Goal: Task Accomplishment & Management: Manage account settings

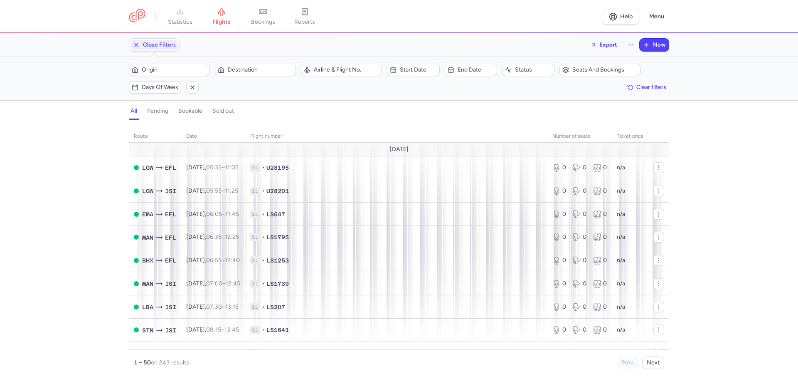
click at [161, 71] on span "Origin" at bounding box center [174, 70] width 65 height 7
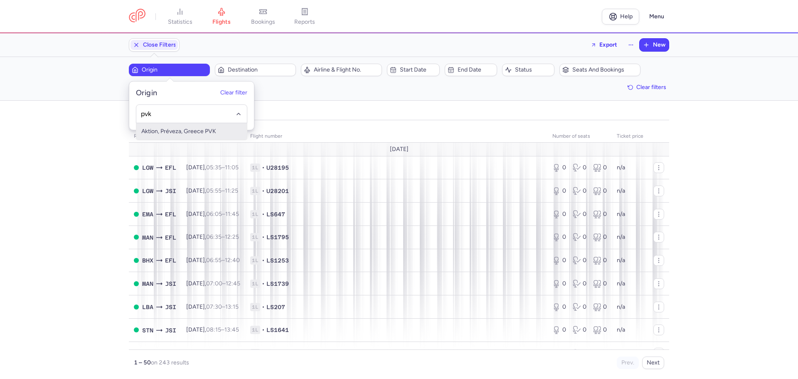
click at [173, 133] on span "Aktion, Préveza, Greece PVK" at bounding box center [191, 131] width 111 height 17
type input "pvk"
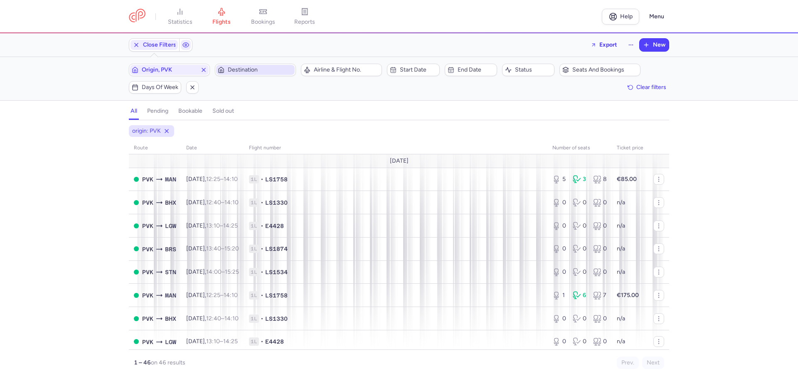
click at [250, 69] on span "Destination" at bounding box center [260, 70] width 65 height 7
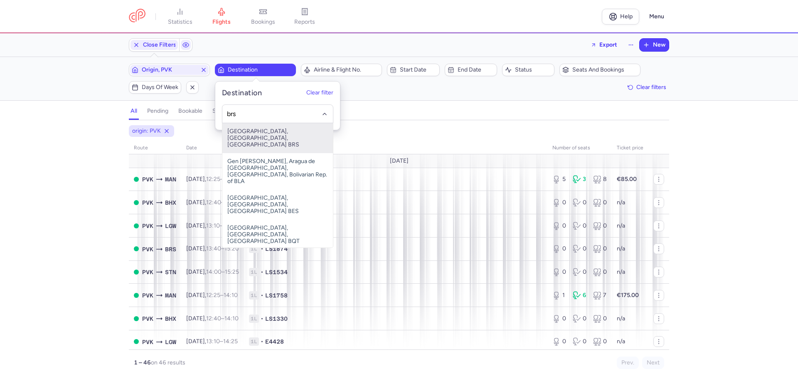
click at [260, 133] on span "[GEOGRAPHIC_DATA], [GEOGRAPHIC_DATA], [GEOGRAPHIC_DATA] BRS" at bounding box center [277, 138] width 111 height 30
type input "brs"
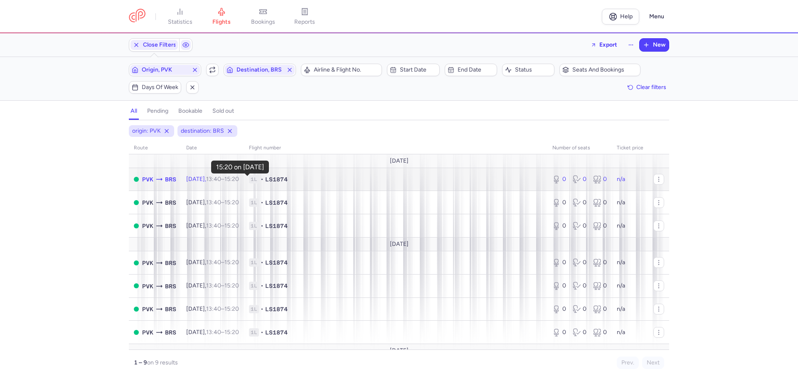
click at [239, 180] on time "15:20 +0" at bounding box center [232, 178] width 15 height 7
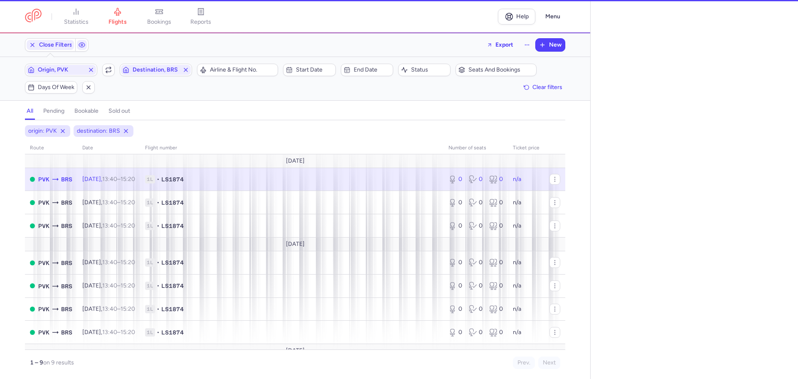
select select "days"
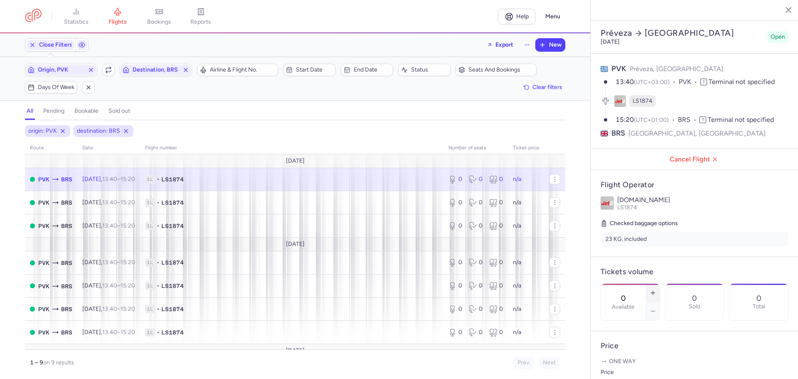
click at [657, 289] on icon "button" at bounding box center [653, 292] width 7 height 7
type input "3"
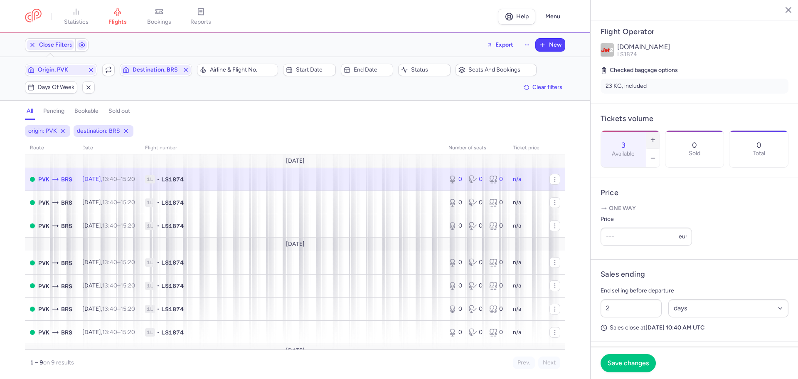
scroll to position [178, 0]
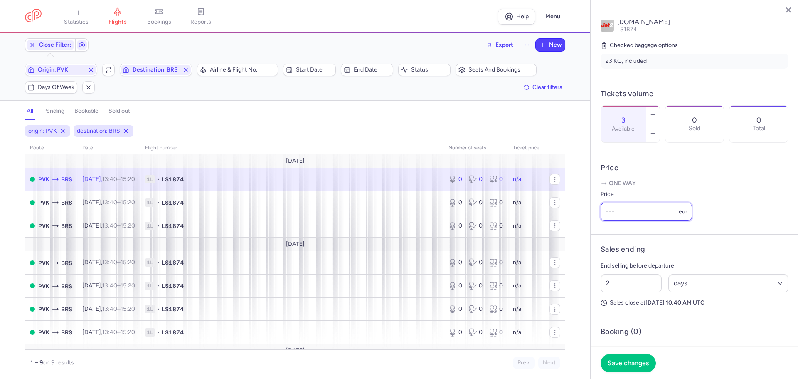
click at [602, 221] on input "Price" at bounding box center [646, 212] width 91 height 18
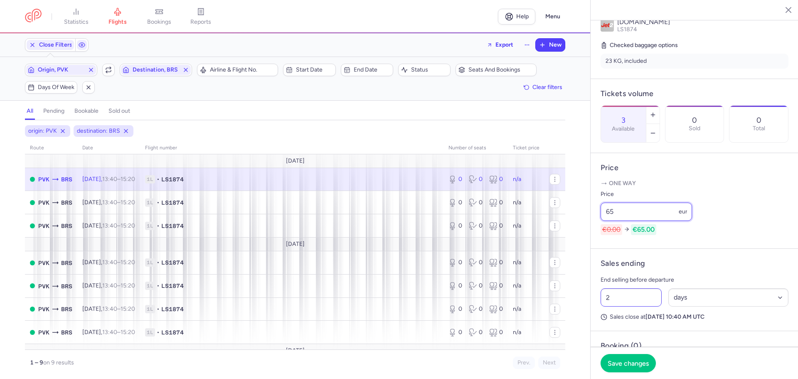
type input "65"
click at [623, 306] on input "2" at bounding box center [631, 297] width 61 height 18
type input "18"
drag, startPoint x: 694, startPoint y: 320, endPoint x: 667, endPoint y: 320, distance: 26.6
click at [669, 306] on select "Select an option hours days" at bounding box center [729, 297] width 121 height 18
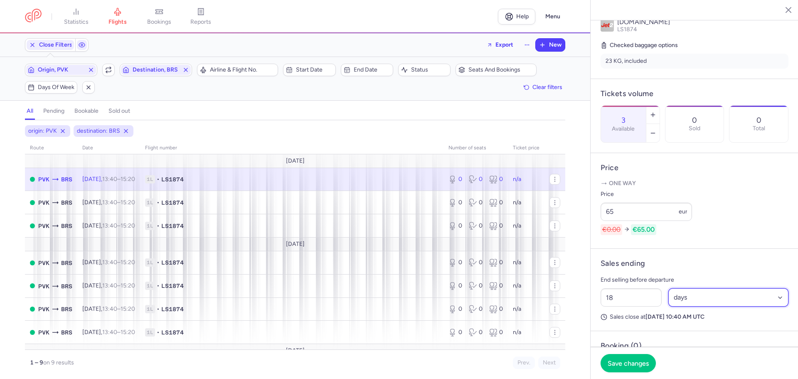
select select "hours"
click at [669, 306] on select "Select an option hours days" at bounding box center [729, 297] width 121 height 18
click at [619, 364] on span "Save changes" at bounding box center [628, 362] width 41 height 7
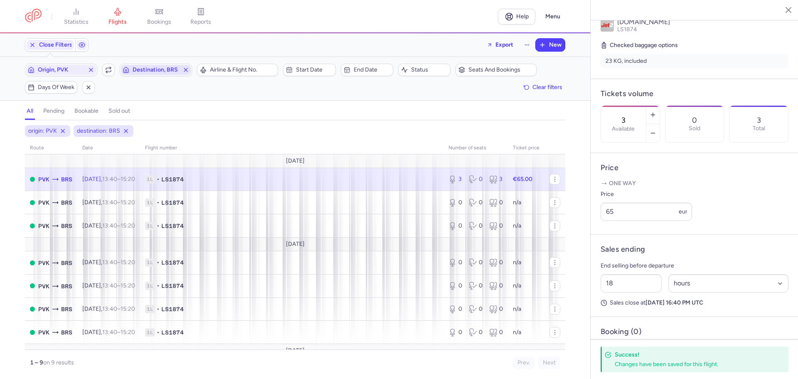
click at [164, 69] on span "Destination, BRS" at bounding box center [156, 70] width 47 height 7
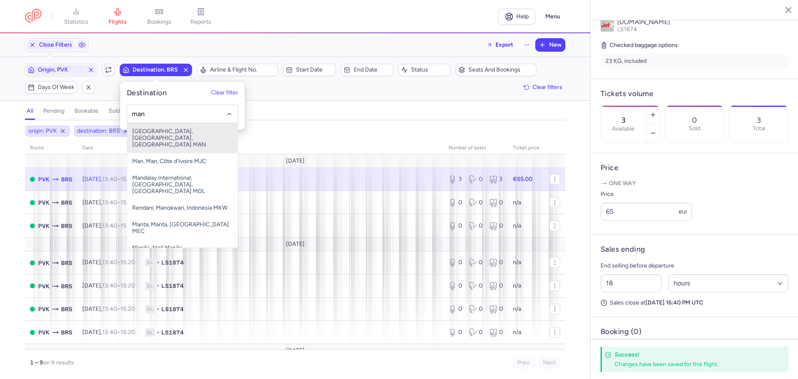
click at [174, 136] on span "[GEOGRAPHIC_DATA], [GEOGRAPHIC_DATA], [GEOGRAPHIC_DATA] MAN" at bounding box center [182, 138] width 111 height 30
type input "man"
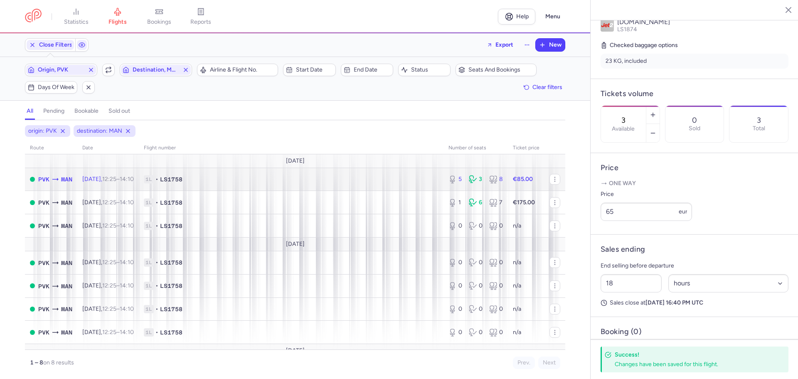
click at [444, 180] on td "5 3 8" at bounding box center [476, 179] width 64 height 23
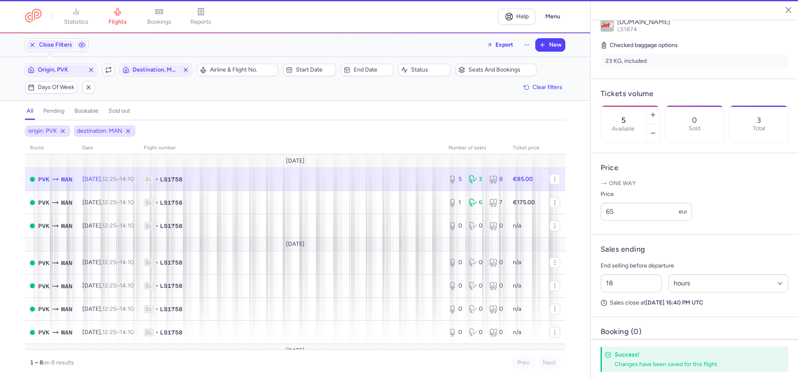
scroll to position [185, 0]
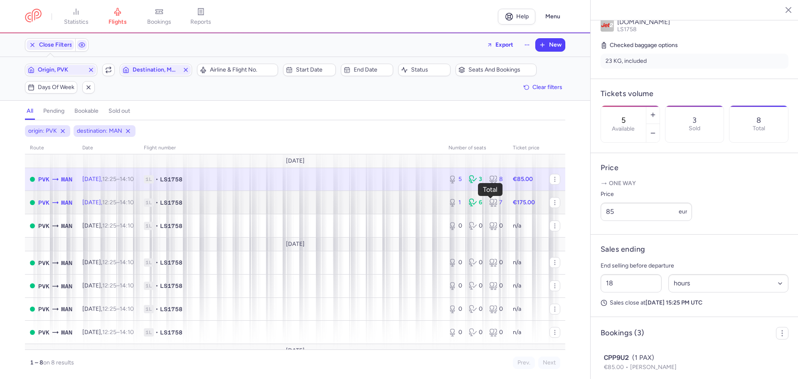
click at [489, 204] on icon at bounding box center [493, 202] width 8 height 8
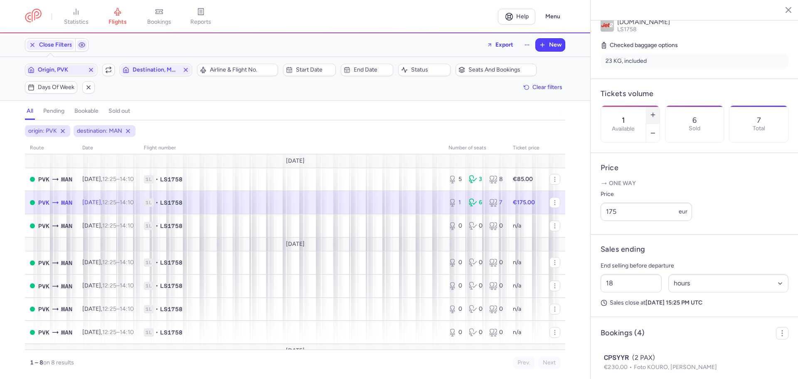
click at [660, 106] on button "button" at bounding box center [653, 115] width 13 height 18
click at [639, 361] on span "Save changes" at bounding box center [628, 362] width 41 height 7
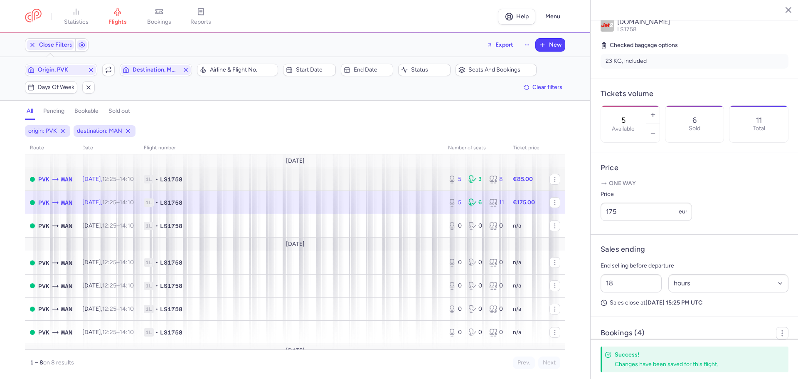
click at [513, 177] on strong "€85.00" at bounding box center [523, 178] width 20 height 7
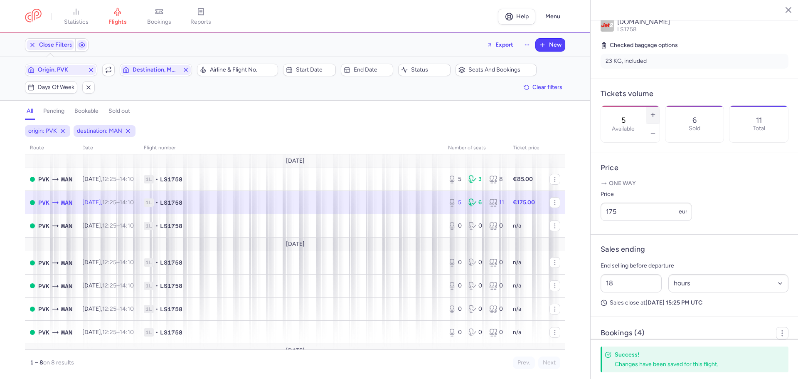
click at [655, 115] on line "button" at bounding box center [653, 115] width 4 height 0
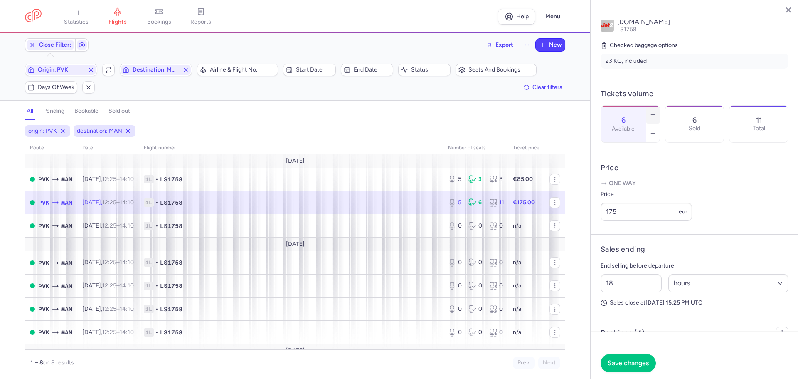
click at [655, 115] on line "button" at bounding box center [653, 115] width 4 height 0
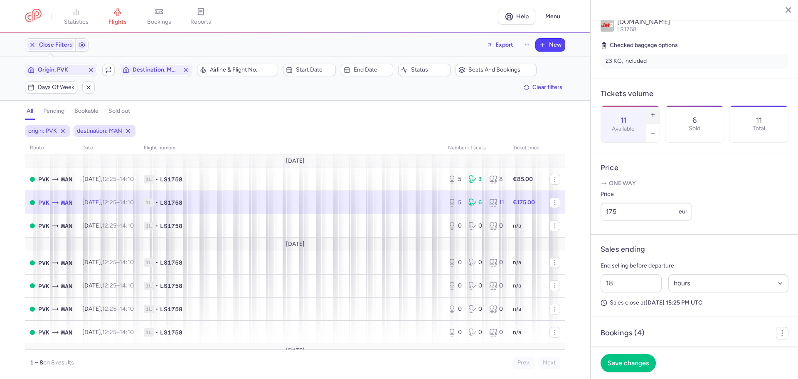
click at [655, 115] on line "button" at bounding box center [653, 115] width 4 height 0
type input "15"
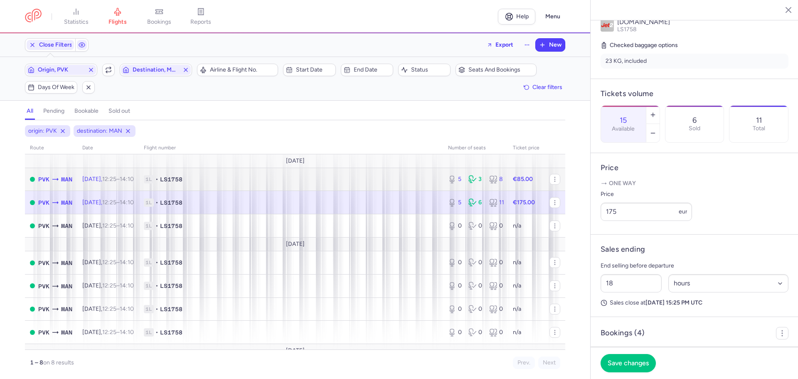
click at [452, 175] on div "5 3 8" at bounding box center [476, 179] width 62 height 15
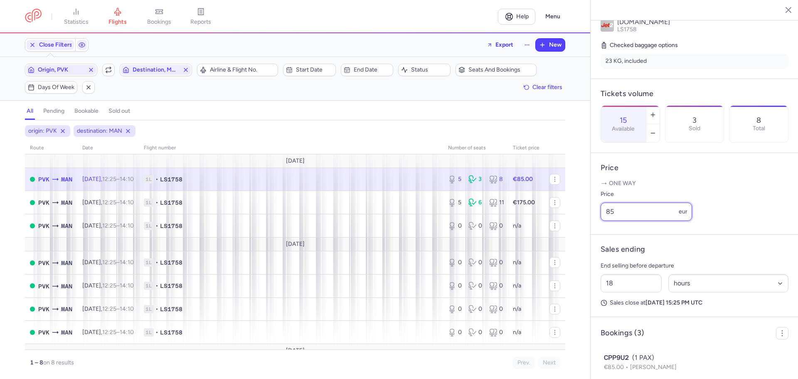
click at [610, 221] on input "85" at bounding box center [646, 212] width 91 height 18
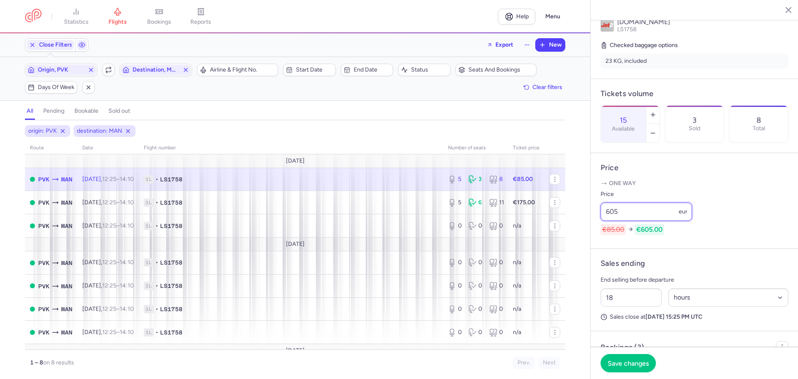
click at [620, 221] on input "605" at bounding box center [646, 212] width 91 height 18
type input "60"
click at [624, 364] on span "Save changes" at bounding box center [628, 362] width 41 height 7
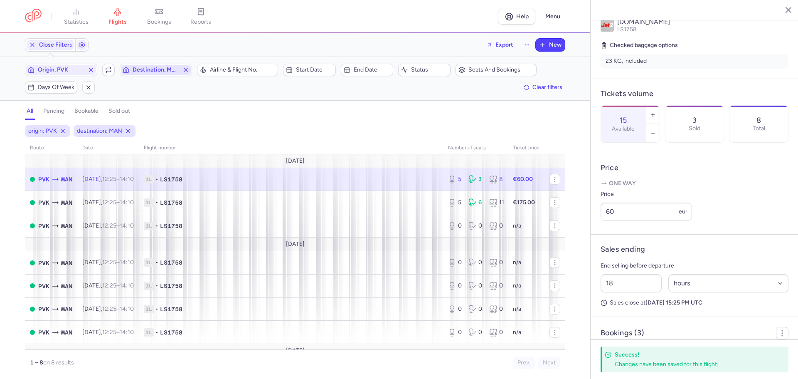
click at [153, 67] on span "Destination, MAN" at bounding box center [156, 70] width 47 height 7
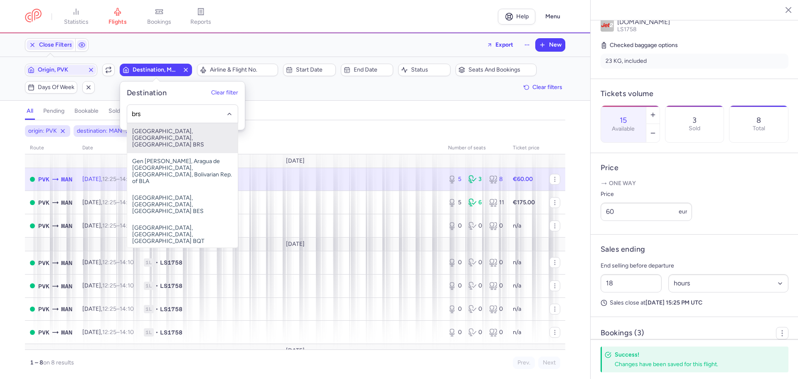
click at [185, 132] on span "[GEOGRAPHIC_DATA], [GEOGRAPHIC_DATA], [GEOGRAPHIC_DATA] BRS" at bounding box center [182, 138] width 111 height 30
type input "brs"
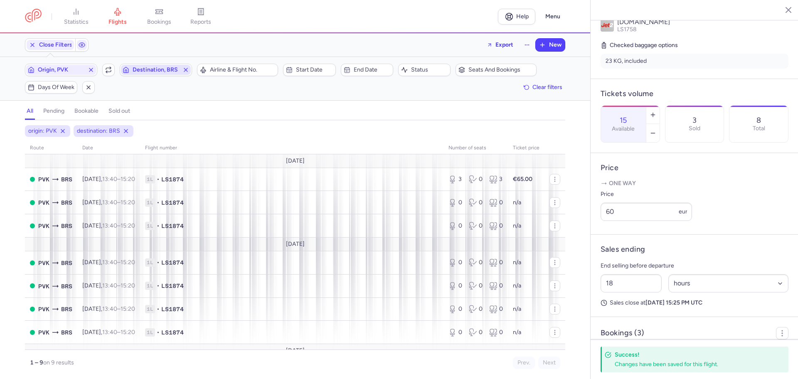
click at [158, 73] on span "Destination, BRS" at bounding box center [156, 70] width 47 height 7
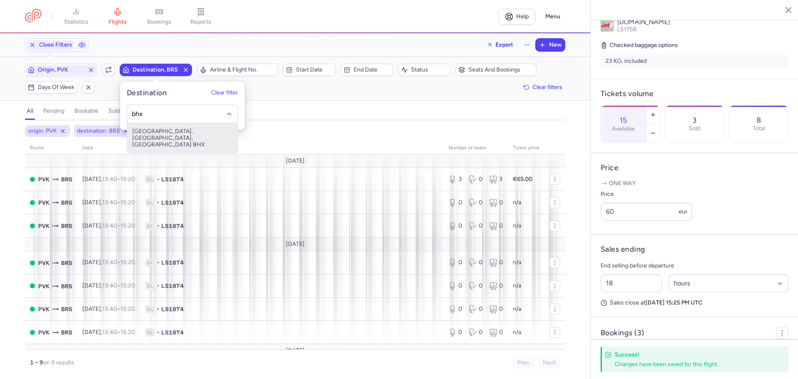
click at [189, 137] on span "[GEOGRAPHIC_DATA], [GEOGRAPHIC_DATA], [GEOGRAPHIC_DATA] BHX" at bounding box center [182, 138] width 111 height 30
type input "bhx"
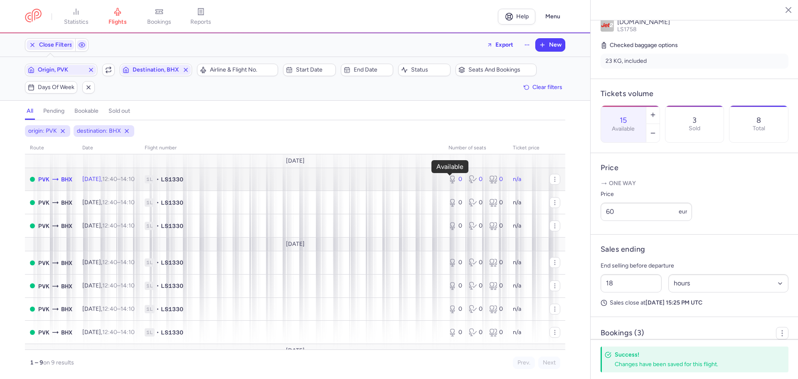
click at [453, 180] on div "0" at bounding box center [456, 179] width 14 height 8
type input "0"
type input "2"
select select "days"
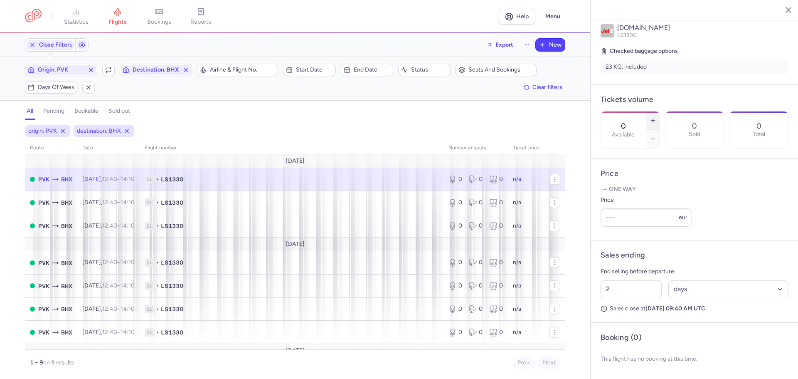
click at [657, 117] on icon "button" at bounding box center [653, 120] width 7 height 7
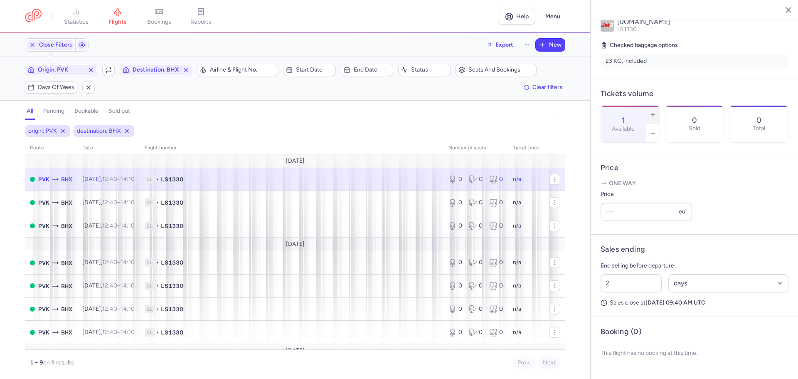
click at [657, 111] on icon "button" at bounding box center [653, 114] width 7 height 7
type input "3"
click at [616, 221] on input "Price" at bounding box center [646, 212] width 91 height 18
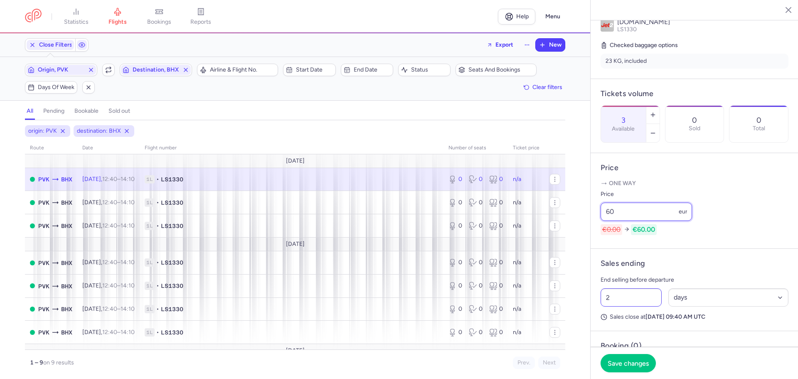
type input "60"
click at [610, 306] on input "2" at bounding box center [631, 297] width 61 height 18
type input "18"
click at [690, 306] on select "Select an option hours days" at bounding box center [729, 297] width 121 height 18
select select "hours"
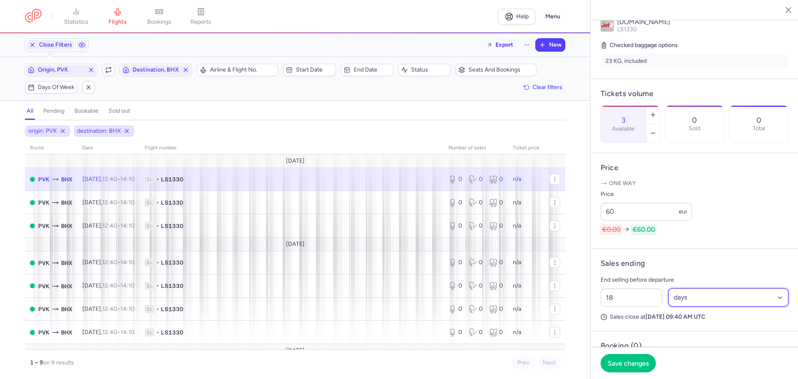
click at [669, 306] on select "Select an option hours days" at bounding box center [729, 297] width 121 height 18
click at [615, 363] on span "Save changes" at bounding box center [628, 362] width 41 height 7
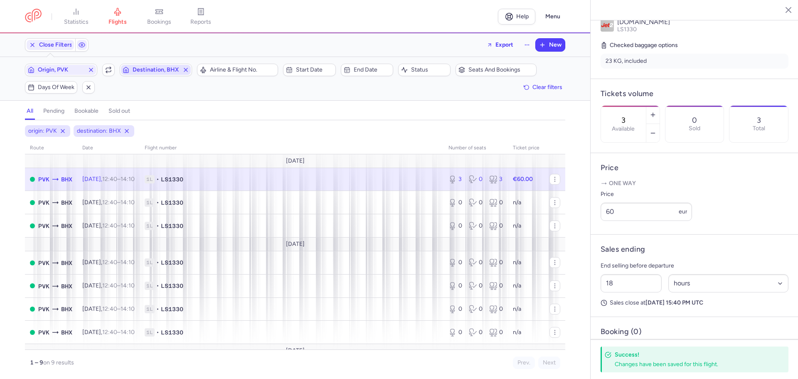
click at [151, 73] on span "Destination, BHX" at bounding box center [156, 70] width 47 height 7
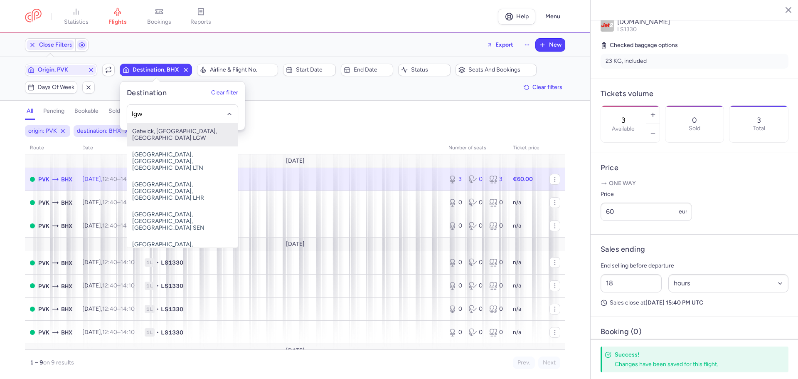
click at [175, 129] on span "Gatwick, [GEOGRAPHIC_DATA], [GEOGRAPHIC_DATA] LGW" at bounding box center [182, 134] width 111 height 23
type input "lgw"
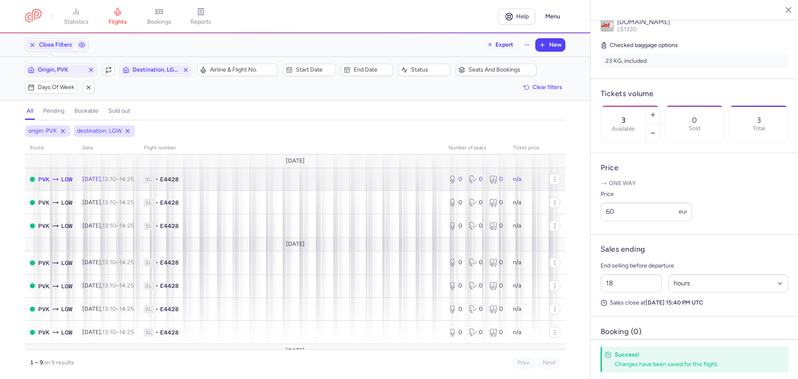
click at [179, 183] on span "E4428" at bounding box center [169, 179] width 19 height 8
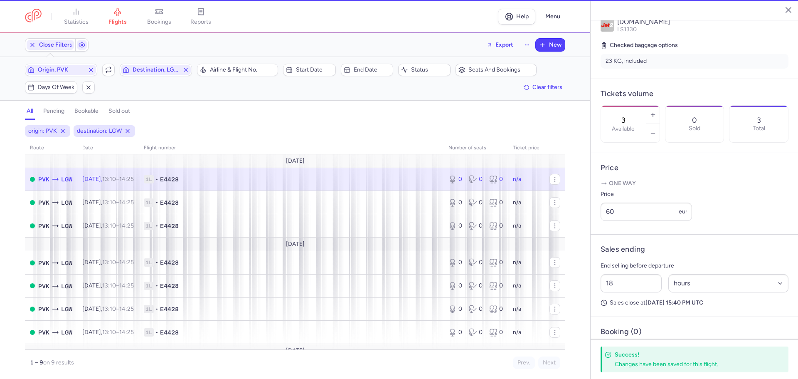
type input "0"
type input "2"
select select "days"
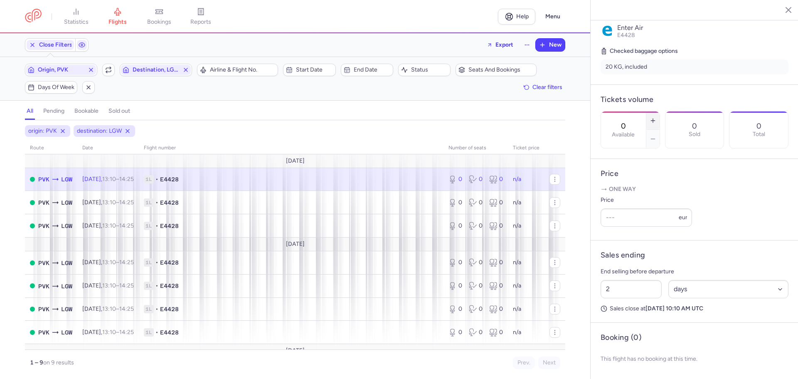
click at [657, 117] on icon "button" at bounding box center [653, 120] width 7 height 7
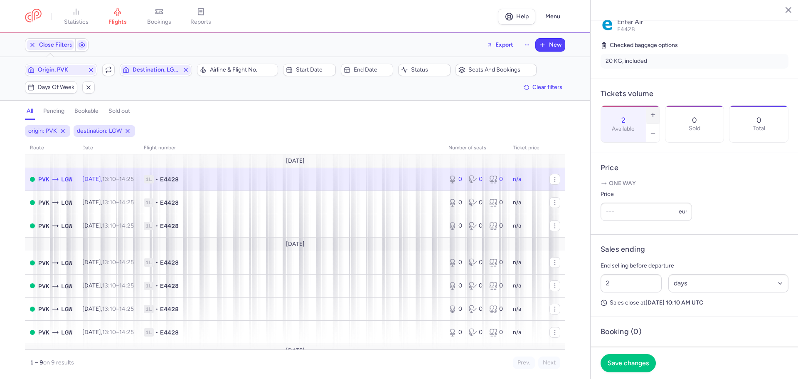
click at [657, 111] on icon "button" at bounding box center [653, 114] width 7 height 7
type input "5"
click at [615, 221] on input "Price" at bounding box center [646, 212] width 91 height 18
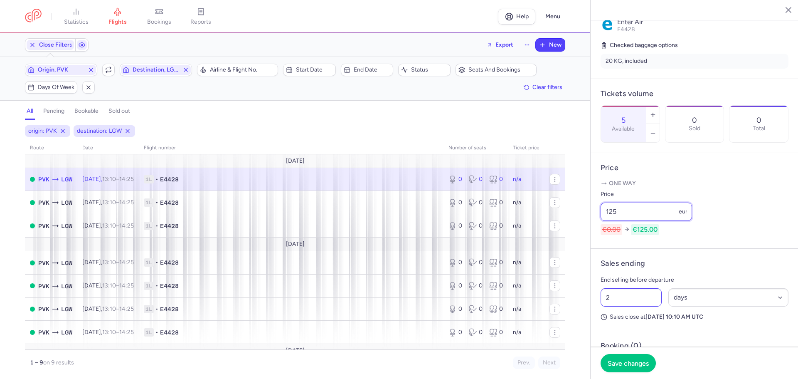
type input "125"
click at [609, 306] on input "2" at bounding box center [631, 297] width 61 height 18
type input "2"
type input "18"
click at [685, 306] on select "Select an option hours days" at bounding box center [729, 297] width 121 height 18
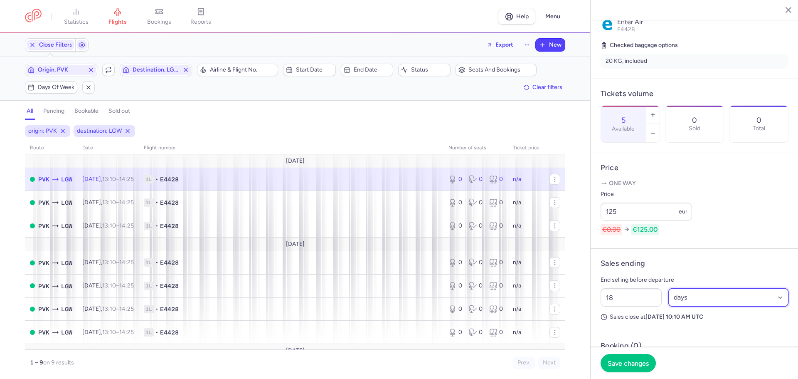
select select "hours"
click at [669, 306] on select "Select an option hours days" at bounding box center [729, 297] width 121 height 18
click at [633, 367] on button "Save changes" at bounding box center [628, 362] width 55 height 18
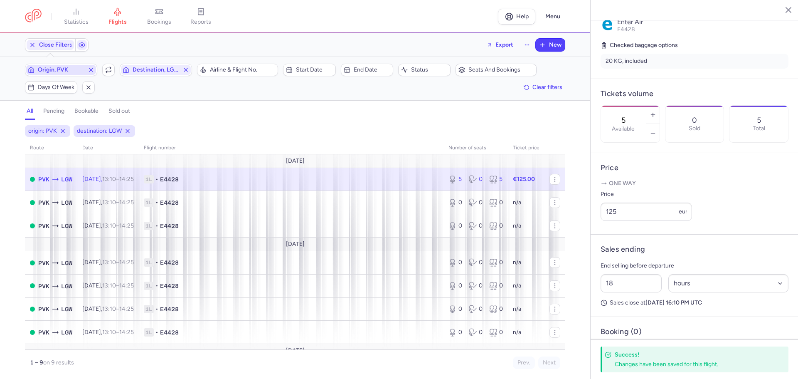
click at [53, 67] on span "Origin, PVK" at bounding box center [61, 70] width 47 height 7
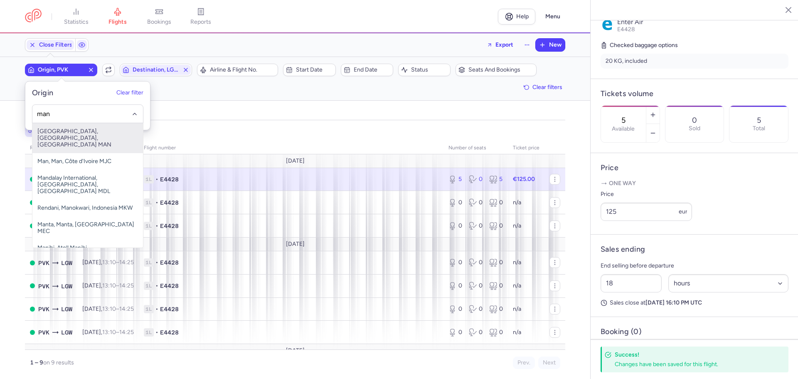
click at [76, 137] on span "[GEOGRAPHIC_DATA], [GEOGRAPHIC_DATA], [GEOGRAPHIC_DATA] MAN" at bounding box center [87, 138] width 111 height 30
type input "man"
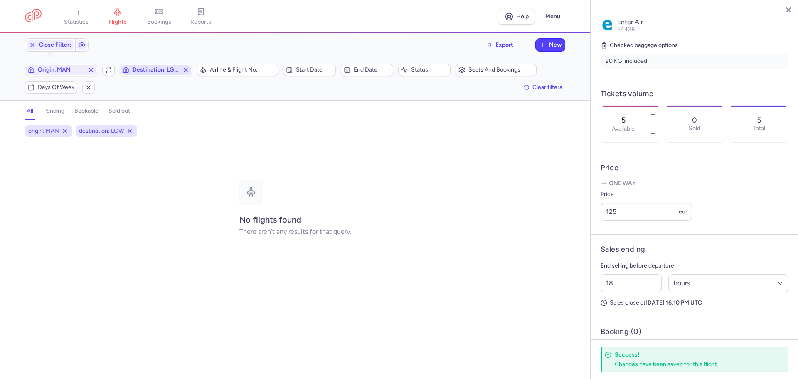
click at [148, 69] on span "Destination, LGW" at bounding box center [156, 70] width 47 height 7
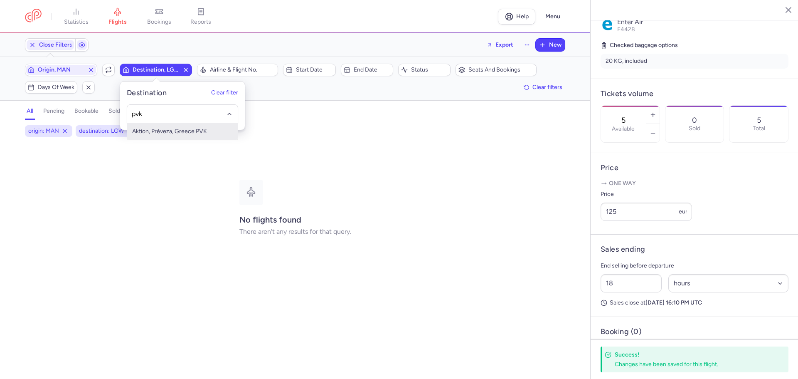
click at [165, 136] on span "Aktion, Préveza, Greece PVK" at bounding box center [182, 131] width 111 height 17
type input "pvk"
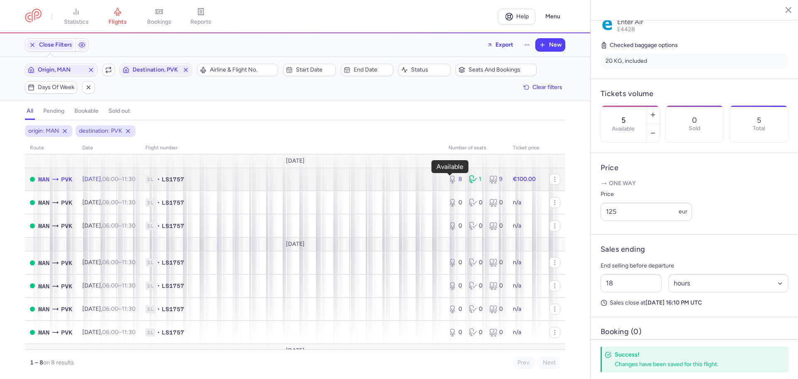
click at [451, 181] on icon at bounding box center [453, 181] width 4 height 2
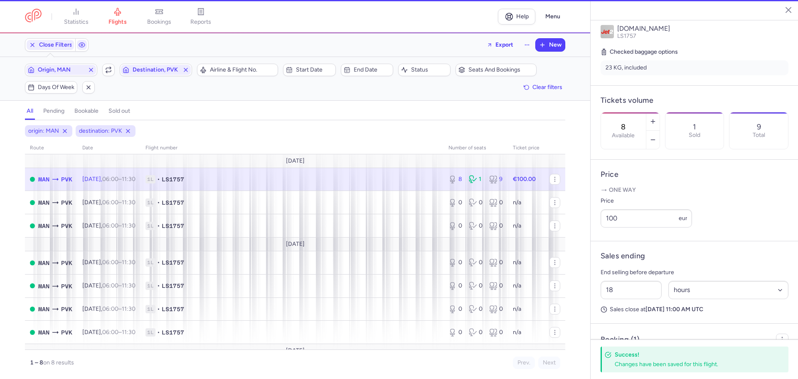
scroll to position [185, 0]
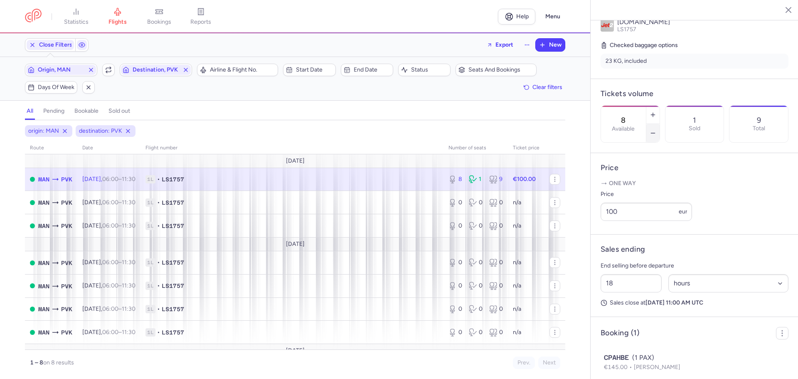
click at [657, 130] on icon "button" at bounding box center [653, 133] width 7 height 7
type input "6"
drag, startPoint x: 616, startPoint y: 233, endPoint x: 585, endPoint y: 231, distance: 31.6
click at [585, 231] on div "statistics flights bookings reports Help Menu Close Filters Export New Filters …" at bounding box center [399, 189] width 798 height 379
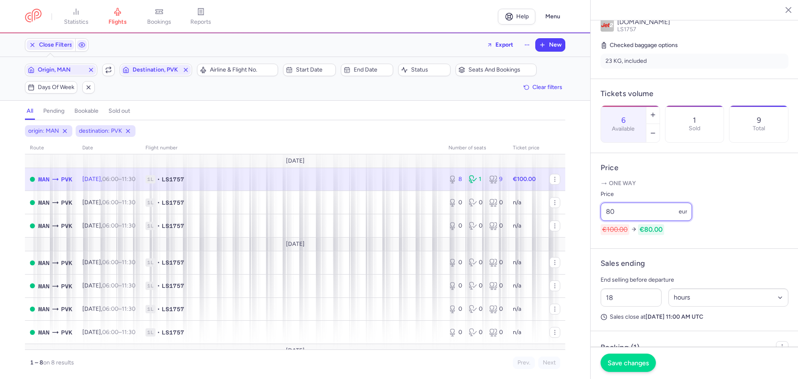
type input "80"
click at [634, 365] on span "Save changes" at bounding box center [628, 362] width 41 height 7
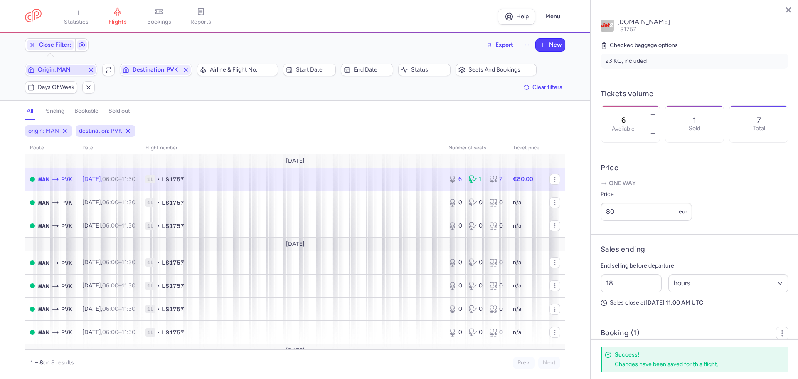
click at [63, 70] on span "Origin, MAN" at bounding box center [61, 70] width 47 height 7
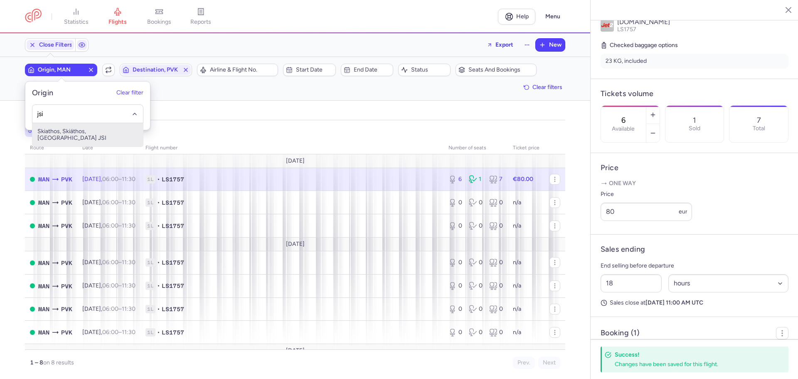
click at [82, 129] on span "Skiathos, Skiáthos, [GEOGRAPHIC_DATA] JSI" at bounding box center [87, 134] width 111 height 23
type input "jsi"
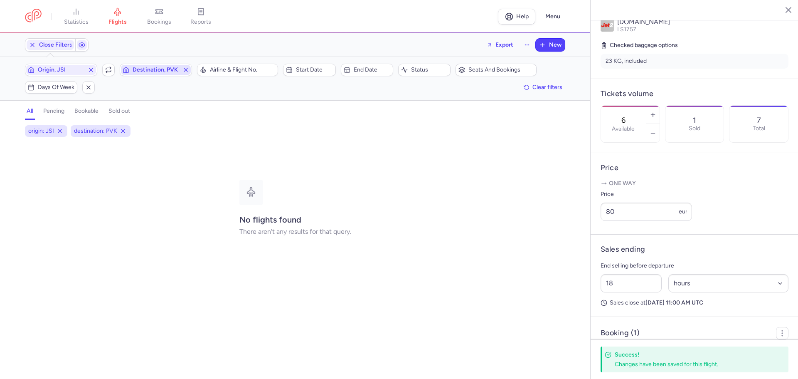
click at [160, 65] on span "Destination, PVK" at bounding box center [156, 70] width 70 height 10
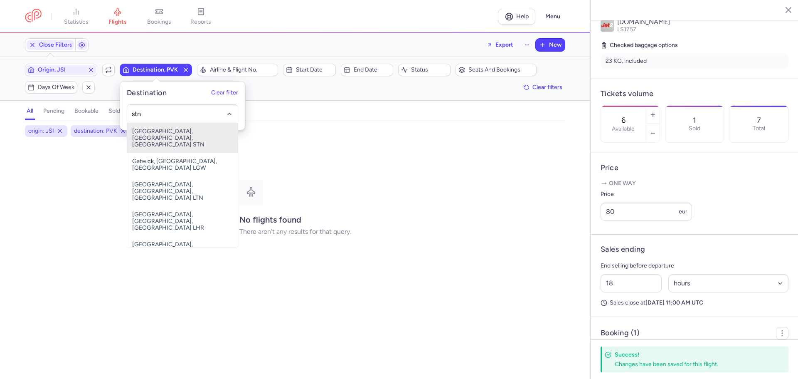
click at [177, 135] on span "[GEOGRAPHIC_DATA], [GEOGRAPHIC_DATA], [GEOGRAPHIC_DATA] STN" at bounding box center [182, 138] width 111 height 30
type input "stn"
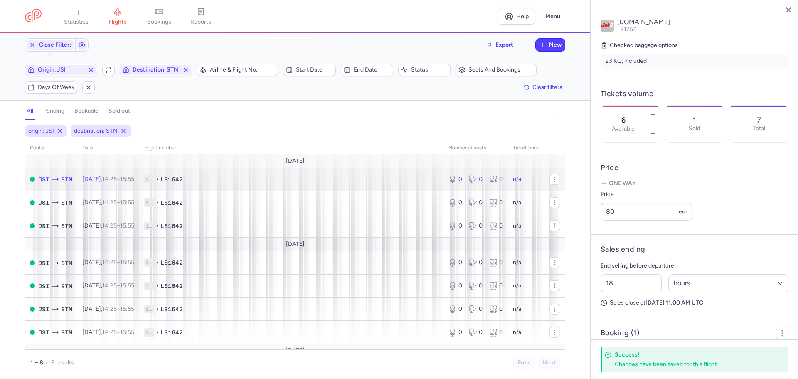
click at [139, 181] on td "[DATE] 14:25 – 15:55 +0" at bounding box center [108, 179] width 62 height 23
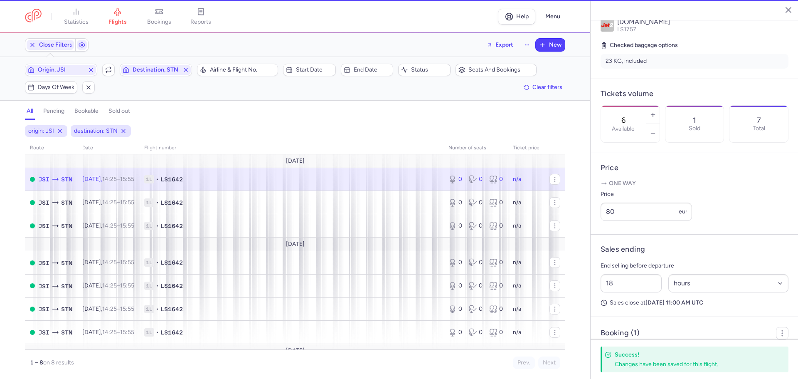
type input "0"
type input "2"
select select "days"
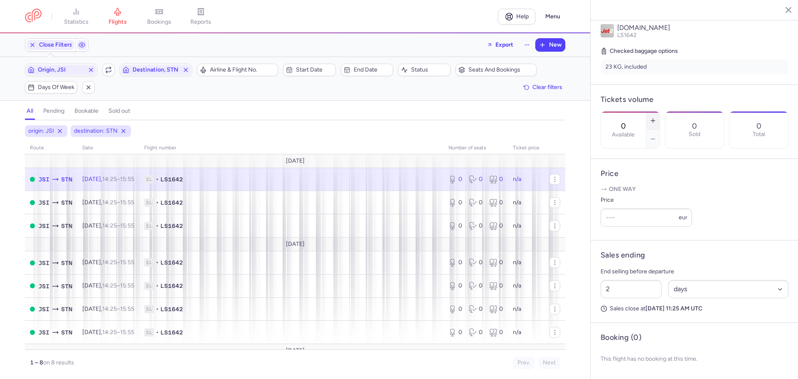
click at [657, 117] on icon "button" at bounding box center [653, 120] width 7 height 7
type input "1"
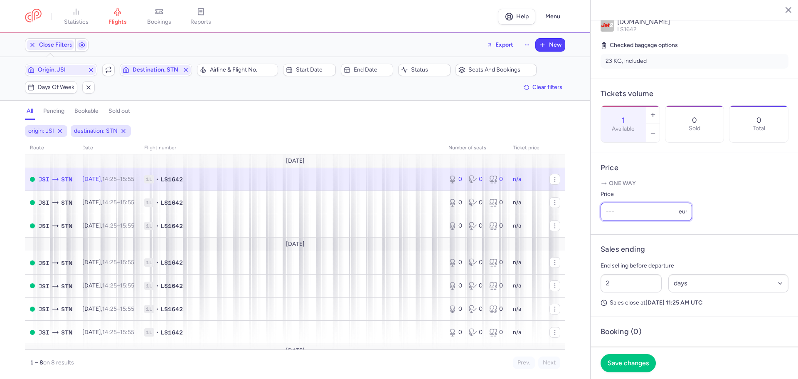
click at [623, 221] on input "Price" at bounding box center [646, 212] width 91 height 18
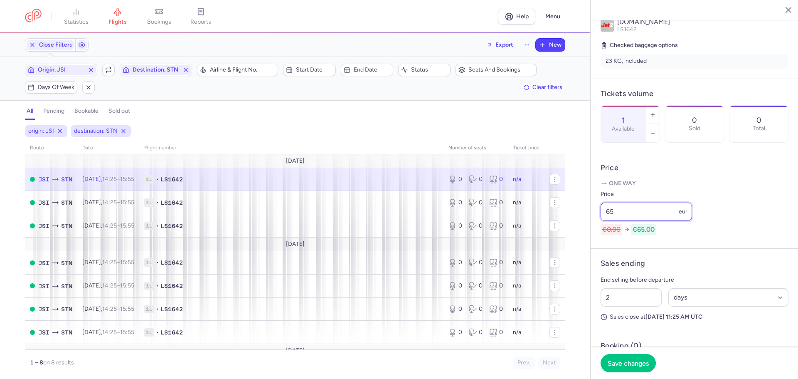
type input "65"
click at [618, 310] on div "2 Select an option hours days" at bounding box center [695, 297] width 195 height 25
click at [617, 306] on input "2" at bounding box center [631, 297] width 61 height 18
type input "18"
click at [695, 306] on select "Select an option hours days" at bounding box center [729, 297] width 121 height 18
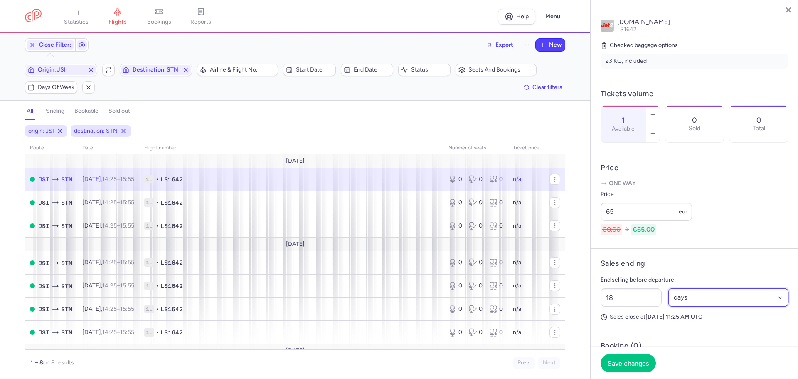
select select "hours"
click at [669, 306] on select "Select an option hours days" at bounding box center [729, 297] width 121 height 18
click at [76, 70] on span "Origin, JSI" at bounding box center [61, 70] width 47 height 7
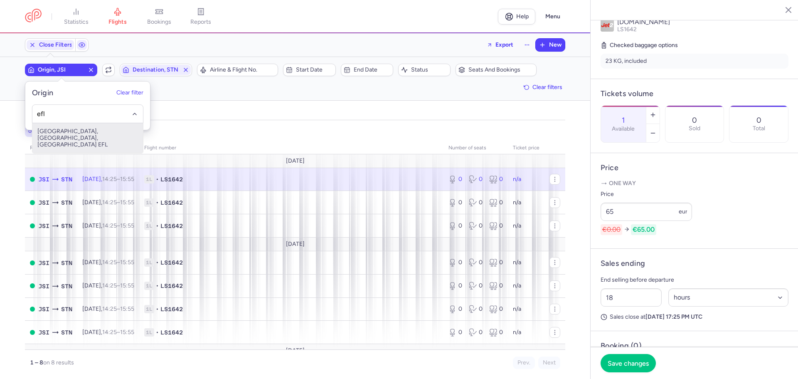
click at [90, 136] on span "[GEOGRAPHIC_DATA], [GEOGRAPHIC_DATA], [GEOGRAPHIC_DATA] EFL" at bounding box center [87, 138] width 111 height 30
type input "efl"
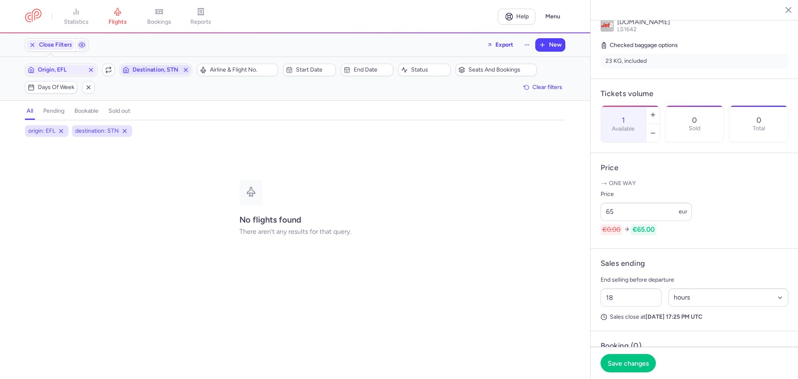
click at [153, 72] on span "Destination, STN" at bounding box center [156, 70] width 47 height 7
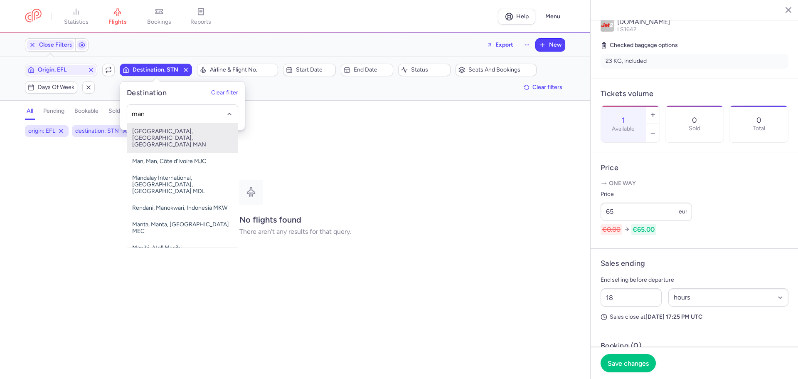
click at [166, 129] on span "[GEOGRAPHIC_DATA], [GEOGRAPHIC_DATA], [GEOGRAPHIC_DATA] MAN" at bounding box center [182, 138] width 111 height 30
type input "man"
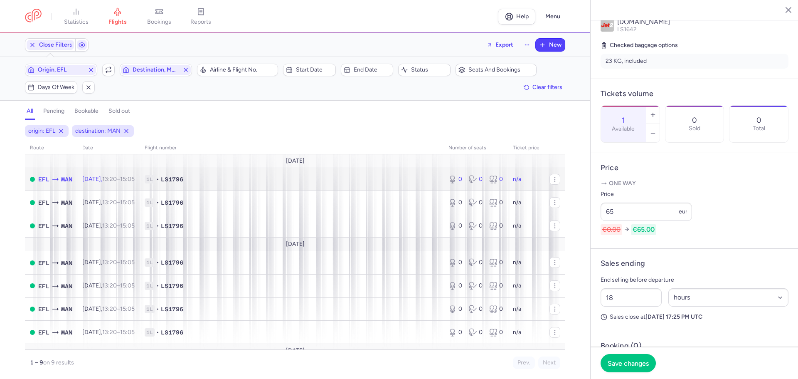
click at [130, 173] on td "[DATE] 13:20 – 15:05 +0" at bounding box center [108, 179] width 62 height 23
type input "2"
select select "days"
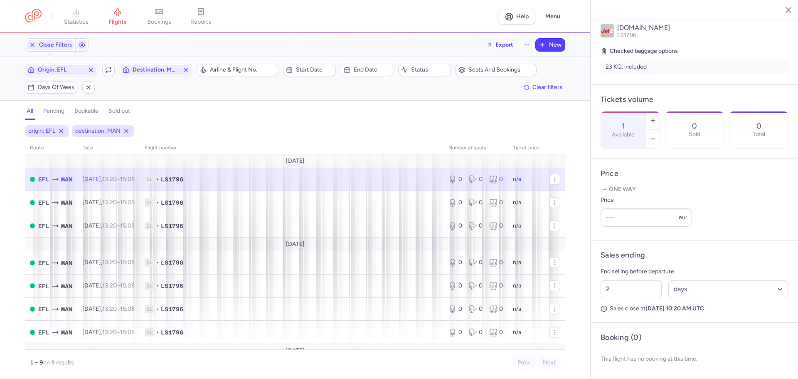
click at [204, 182] on span "1L • LS1796" at bounding box center [292, 179] width 294 height 8
click at [497, 181] on div "0" at bounding box center [496, 179] width 14 height 8
click at [356, 209] on td "1L • LS1796" at bounding box center [292, 202] width 304 height 23
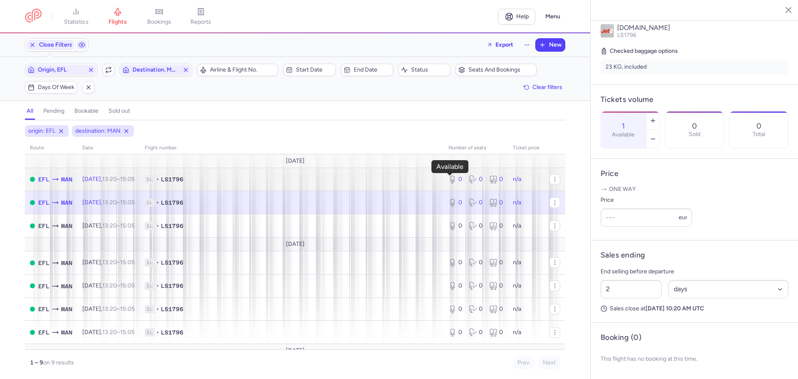
click at [455, 175] on div "0" at bounding box center [456, 179] width 14 height 8
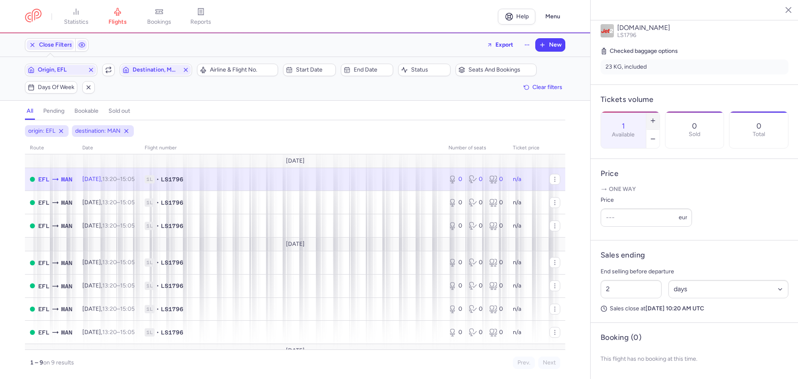
click at [657, 117] on icon "button" at bounding box center [653, 120] width 7 height 7
type input "2"
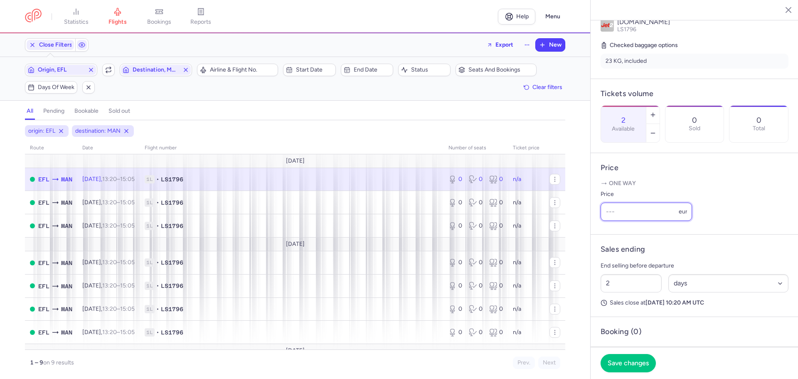
click at [620, 221] on input "Price" at bounding box center [646, 212] width 91 height 18
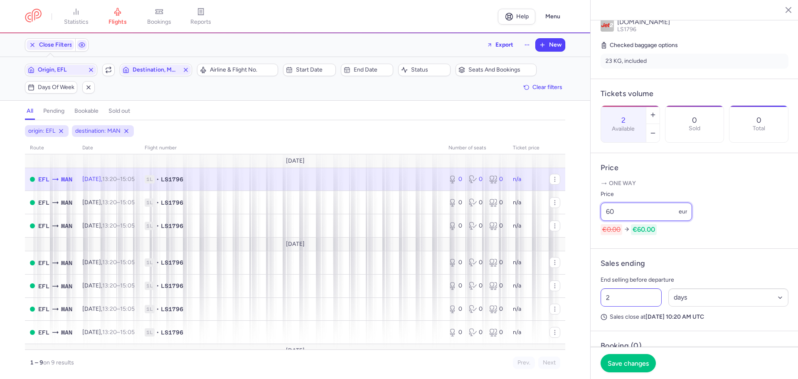
type input "60"
click at [616, 306] on input "2" at bounding box center [631, 297] width 61 height 18
type input "18"
click at [718, 306] on select "Select an option hours days" at bounding box center [729, 297] width 121 height 18
select select "hours"
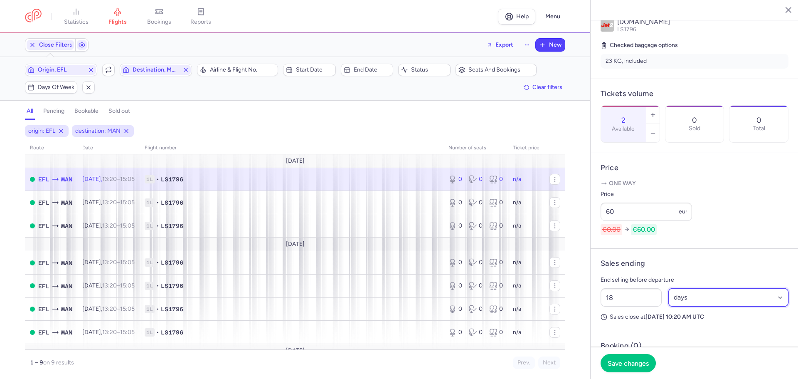
click at [669, 306] on select "Select an option hours days" at bounding box center [729, 297] width 121 height 18
click at [642, 360] on span "Save changes" at bounding box center [628, 362] width 41 height 7
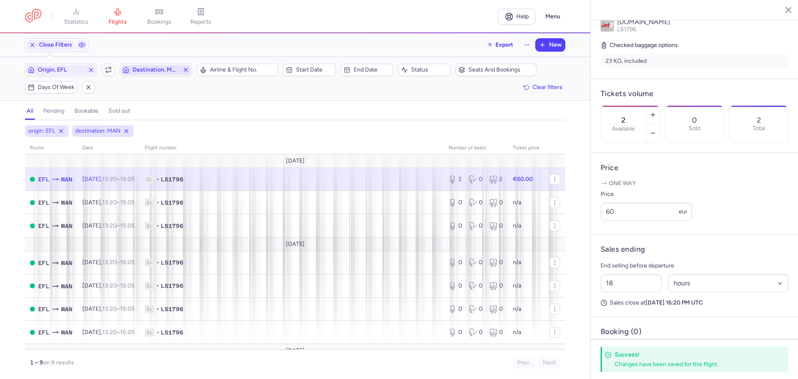
click at [146, 66] on span "Destination, MAN" at bounding box center [156, 70] width 70 height 10
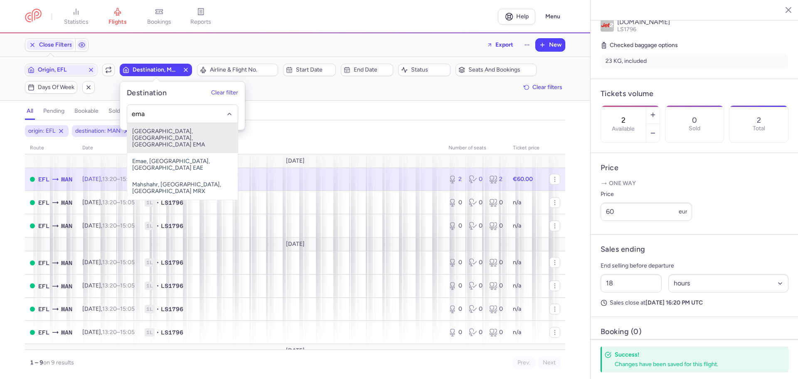
click at [189, 129] on span "[GEOGRAPHIC_DATA], [GEOGRAPHIC_DATA], [GEOGRAPHIC_DATA] EMA" at bounding box center [182, 138] width 111 height 30
type input "ema"
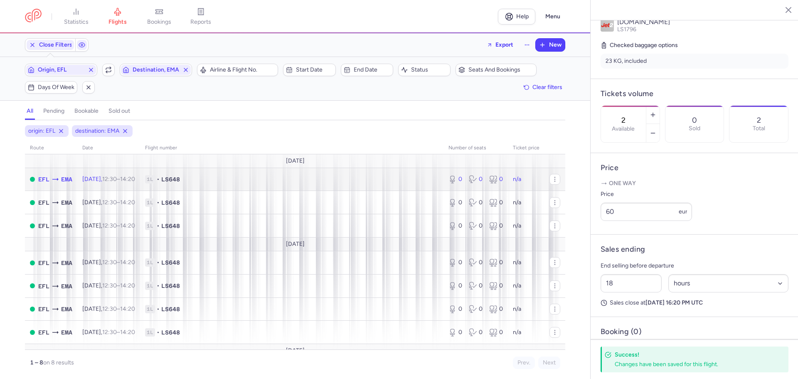
click at [230, 172] on td "1L • LS648" at bounding box center [292, 179] width 304 height 23
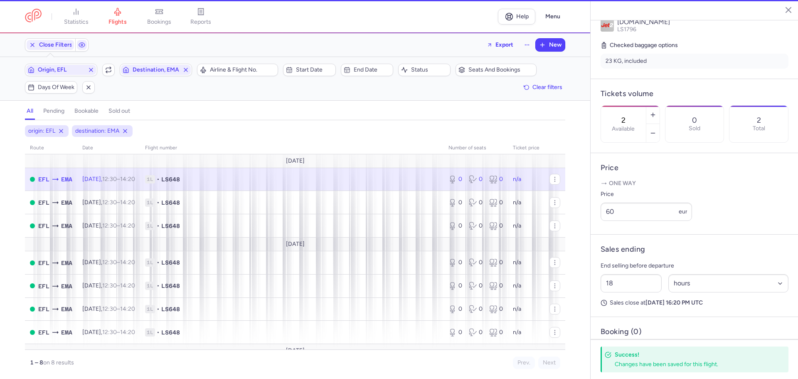
type input "0"
type input "2"
select select "days"
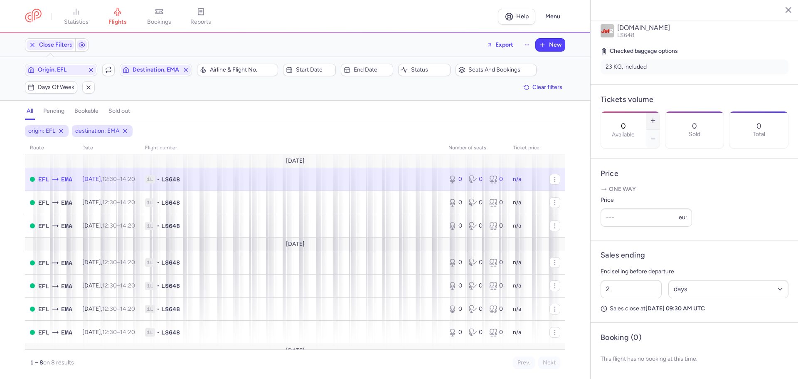
click at [660, 111] on button "button" at bounding box center [653, 120] width 13 height 18
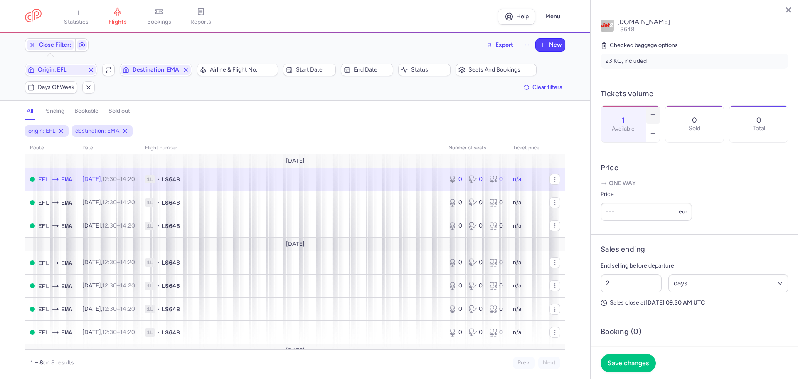
click at [660, 106] on button "button" at bounding box center [653, 115] width 13 height 18
type input "5"
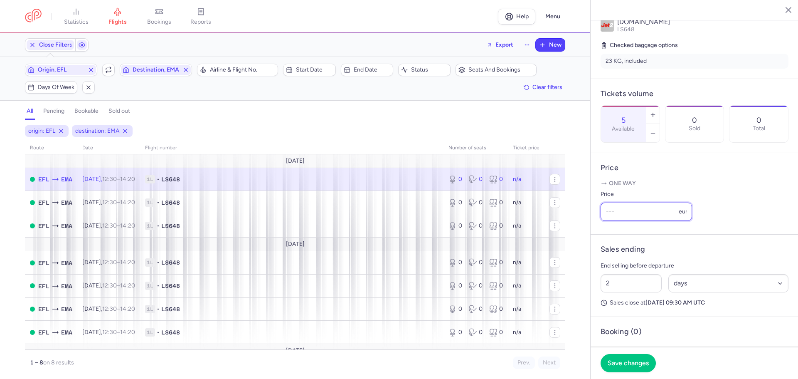
click at [616, 221] on input "Price" at bounding box center [646, 212] width 91 height 18
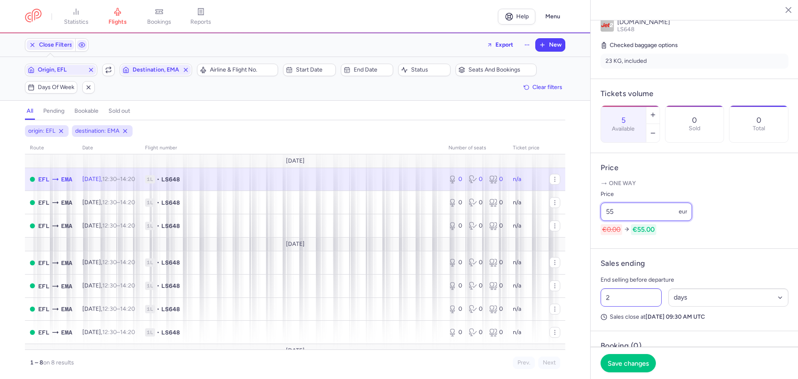
type input "55"
click at [614, 306] on input "2" at bounding box center [631, 297] width 61 height 18
type input "18"
click at [724, 306] on select "Select an option hours days" at bounding box center [729, 297] width 121 height 18
select select "hours"
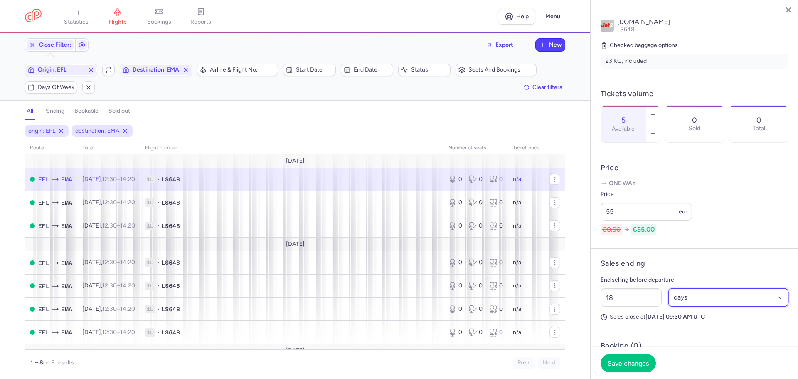
click at [669, 306] on select "Select an option hours days" at bounding box center [729, 297] width 121 height 18
click at [620, 221] on input "55" at bounding box center [646, 212] width 91 height 18
type input "5"
type input "60"
click at [649, 363] on span "Save changes" at bounding box center [628, 362] width 41 height 7
